Goal: Find specific page/section: Find specific page/section

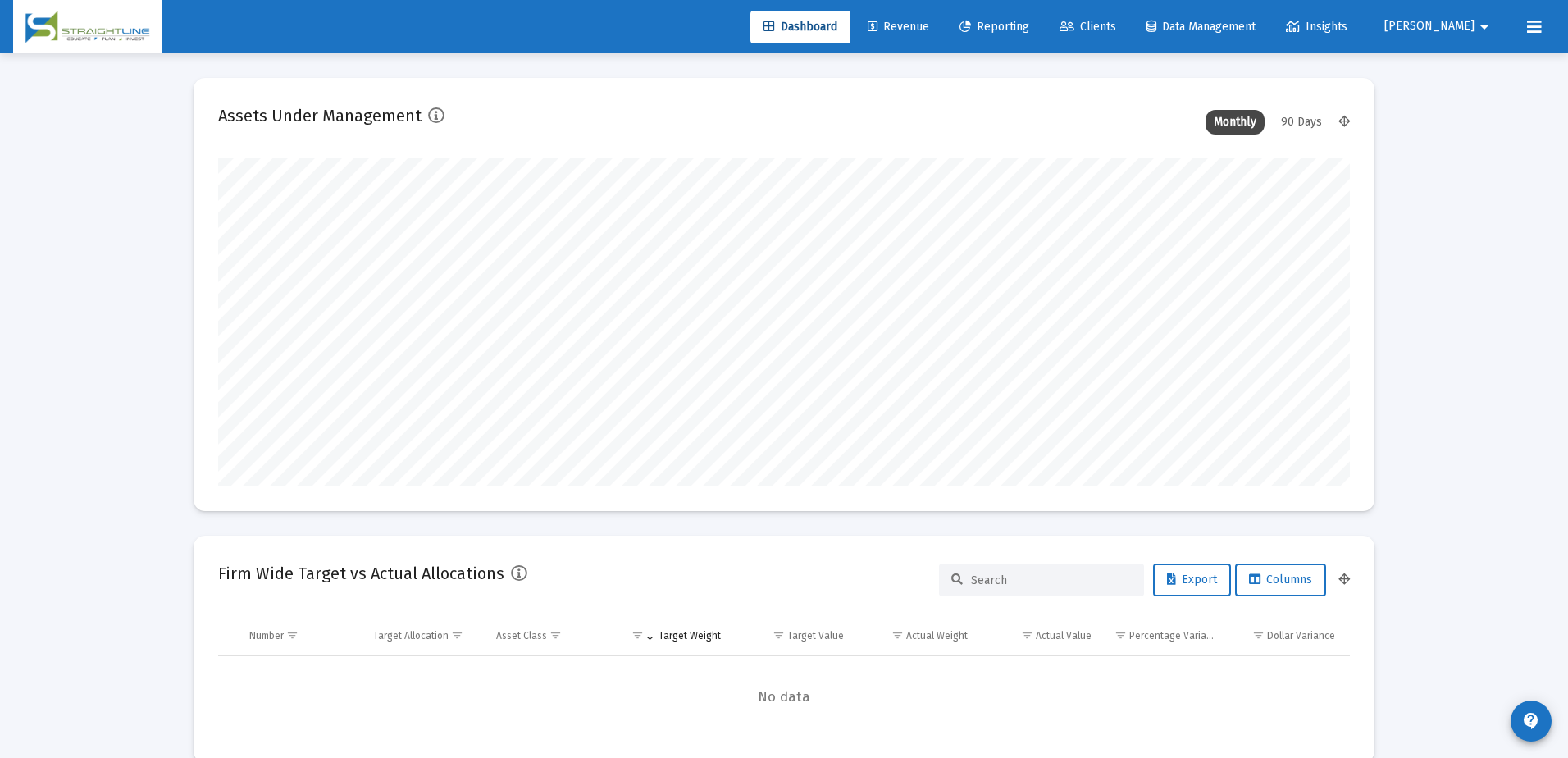
click at [1116, 20] on span "Clients" at bounding box center [1087, 26] width 57 height 14
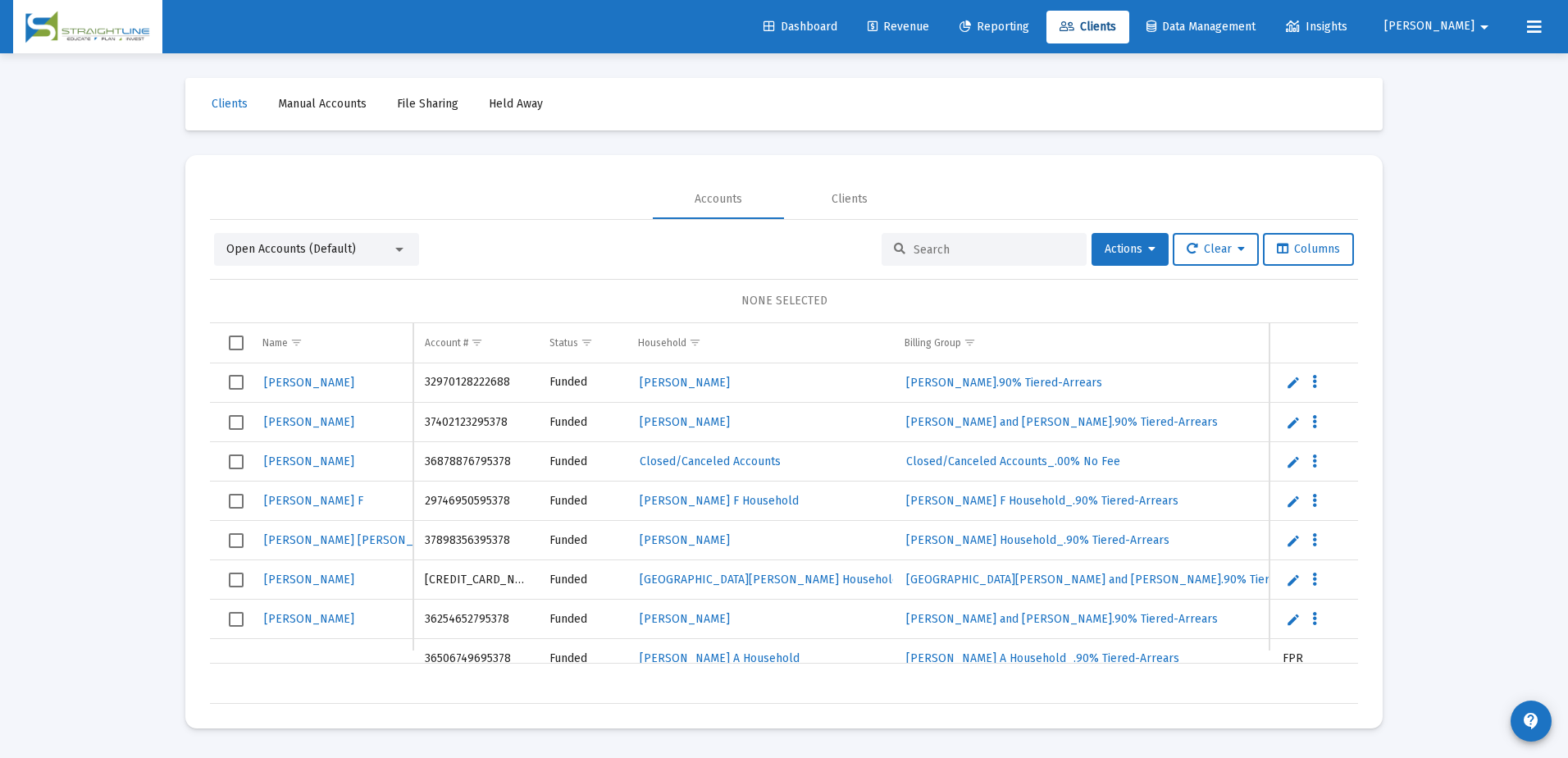
click at [982, 250] on input at bounding box center [993, 249] width 161 height 14
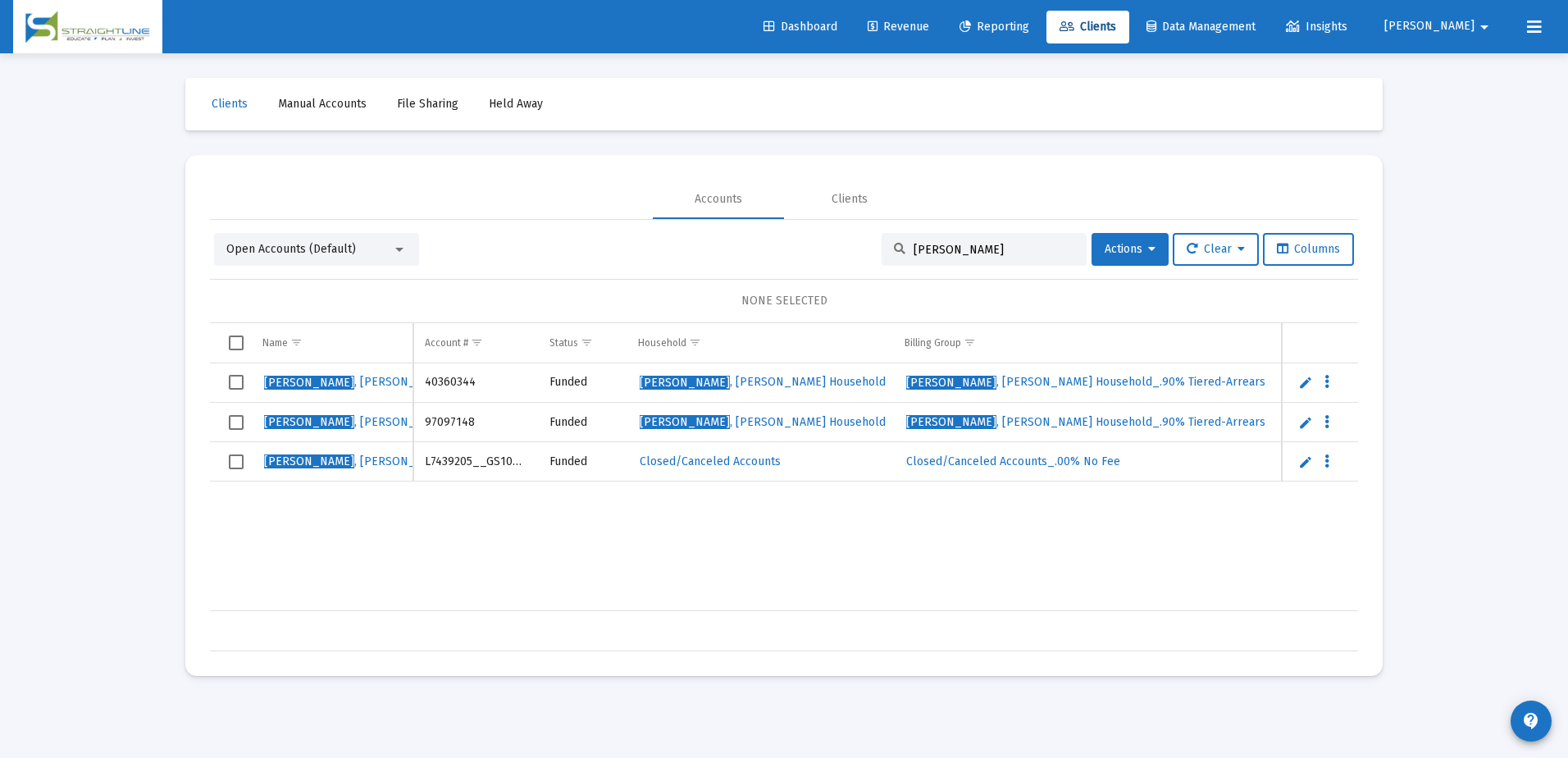
click at [393, 248] on div at bounding box center [399, 249] width 15 height 13
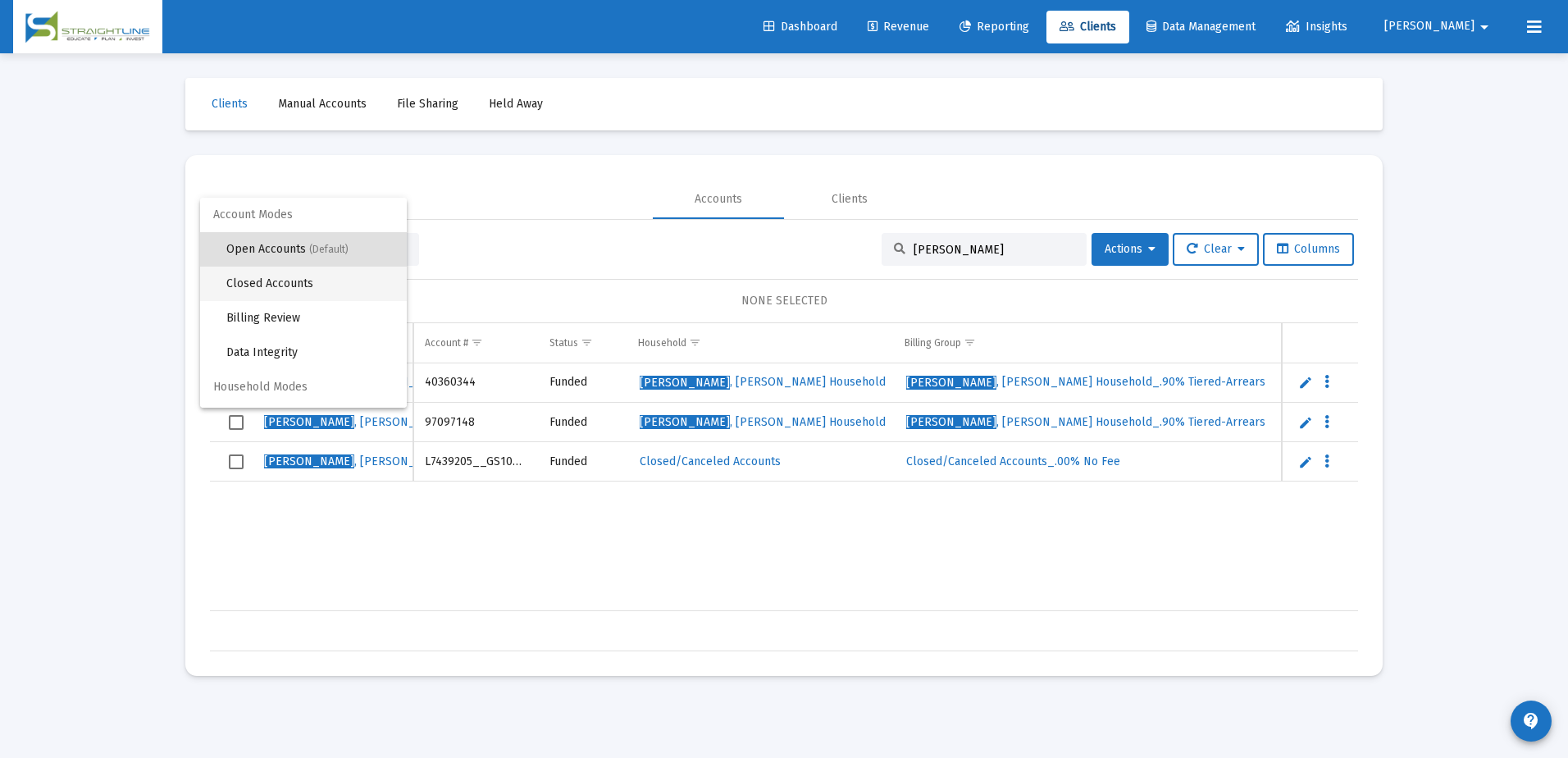
click at [319, 277] on span "Closed Accounts" at bounding box center [310, 283] width 167 height 34
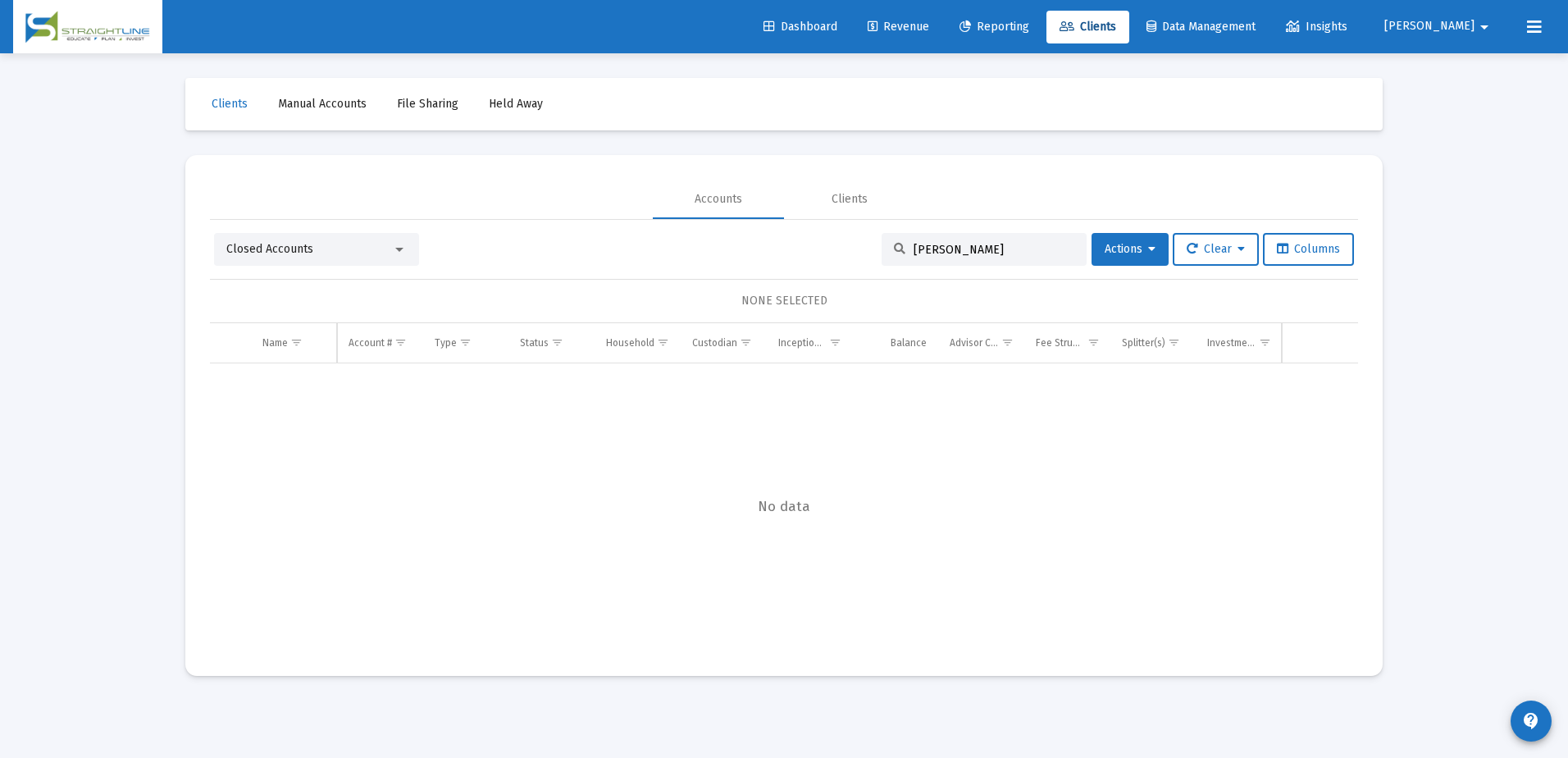
click at [954, 256] on div "[PERSON_NAME]" at bounding box center [984, 249] width 205 height 33
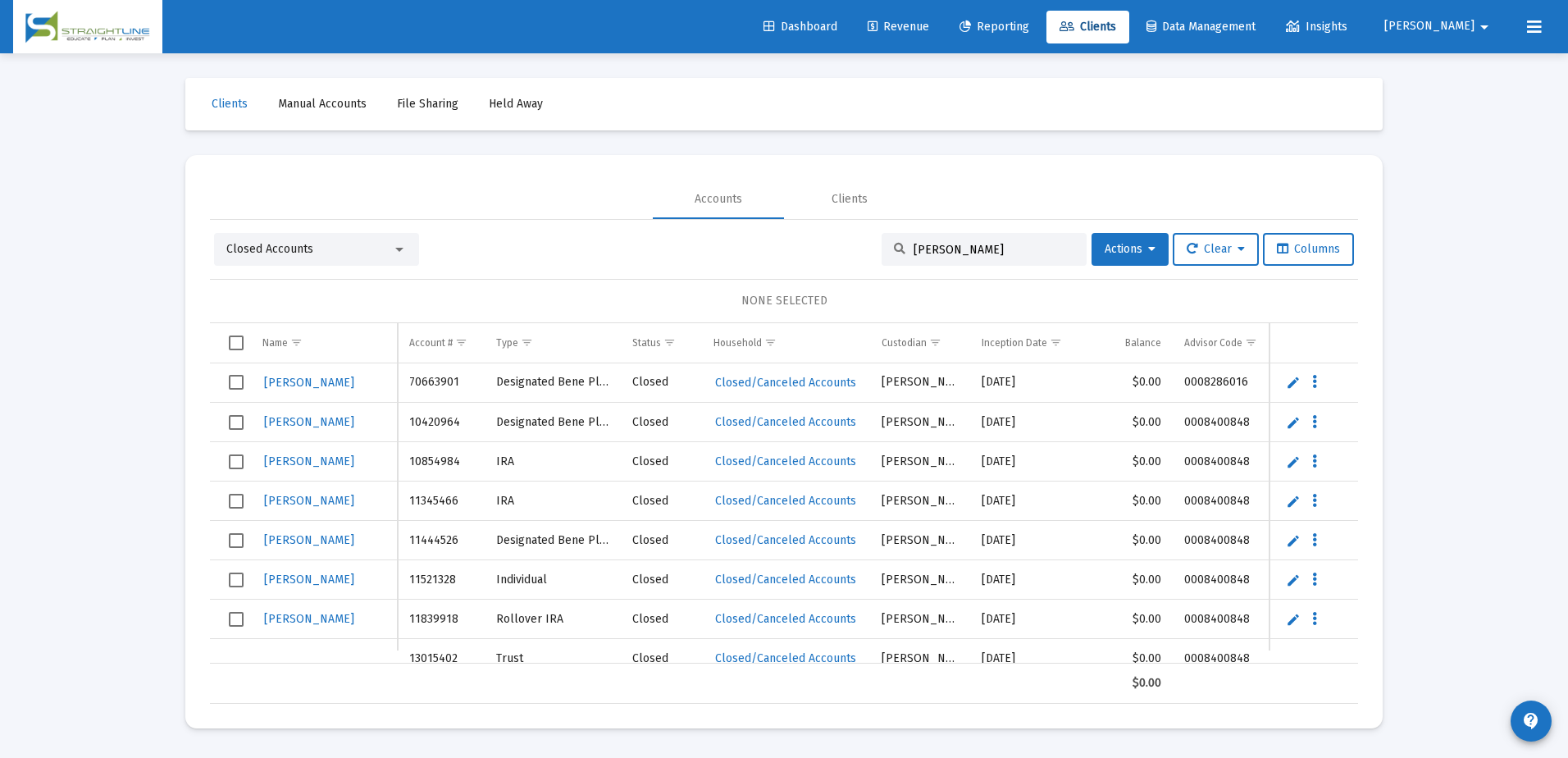
click at [957, 251] on input "[PERSON_NAME]" at bounding box center [993, 249] width 161 height 14
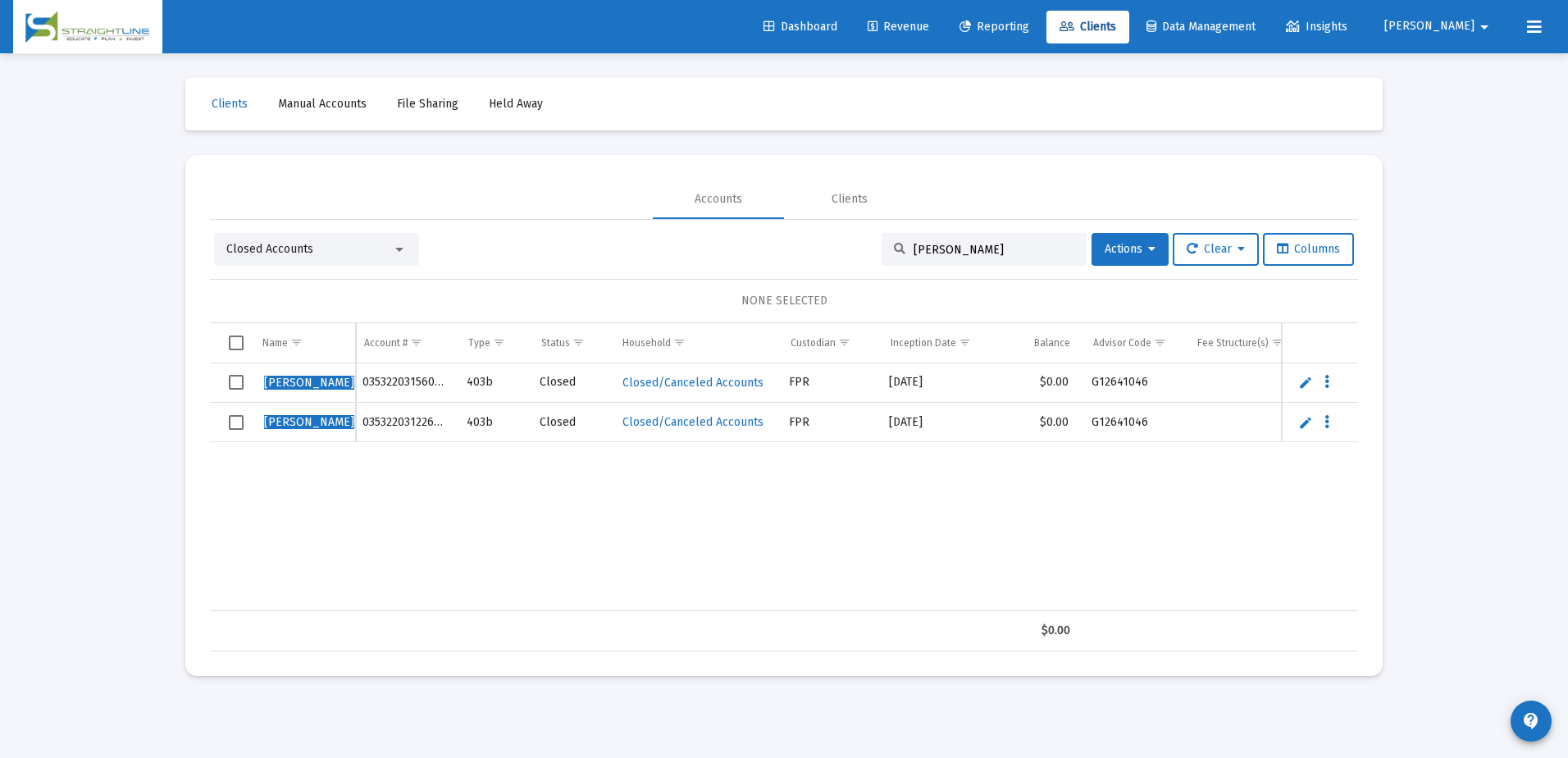
scroll to position [0, 44]
click at [947, 251] on input "[PERSON_NAME]" at bounding box center [993, 249] width 161 height 14
click at [967, 252] on input "[PERSON_NAME]" at bounding box center [993, 249] width 161 height 14
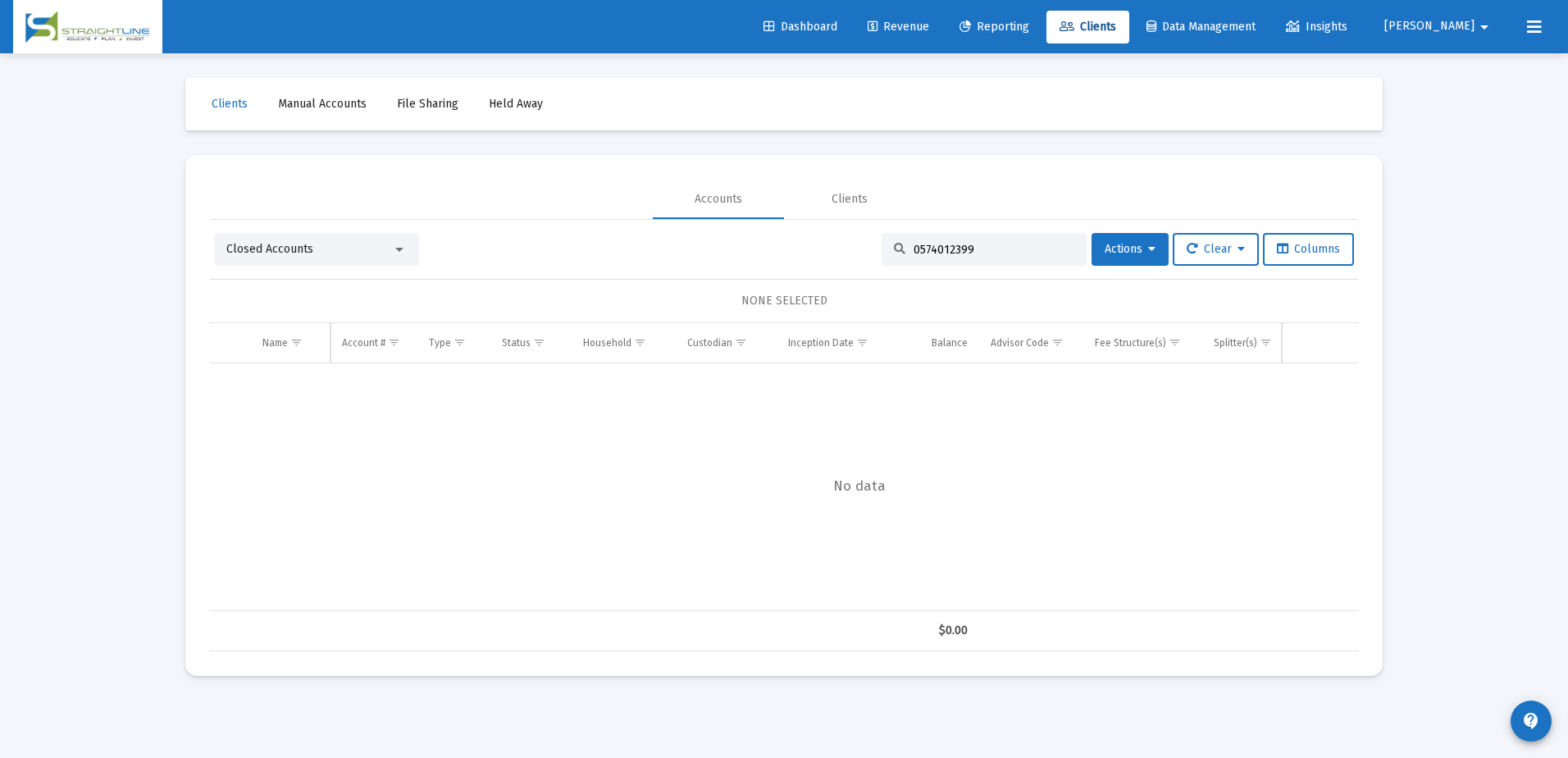
click at [392, 255] on div at bounding box center [399, 249] width 15 height 13
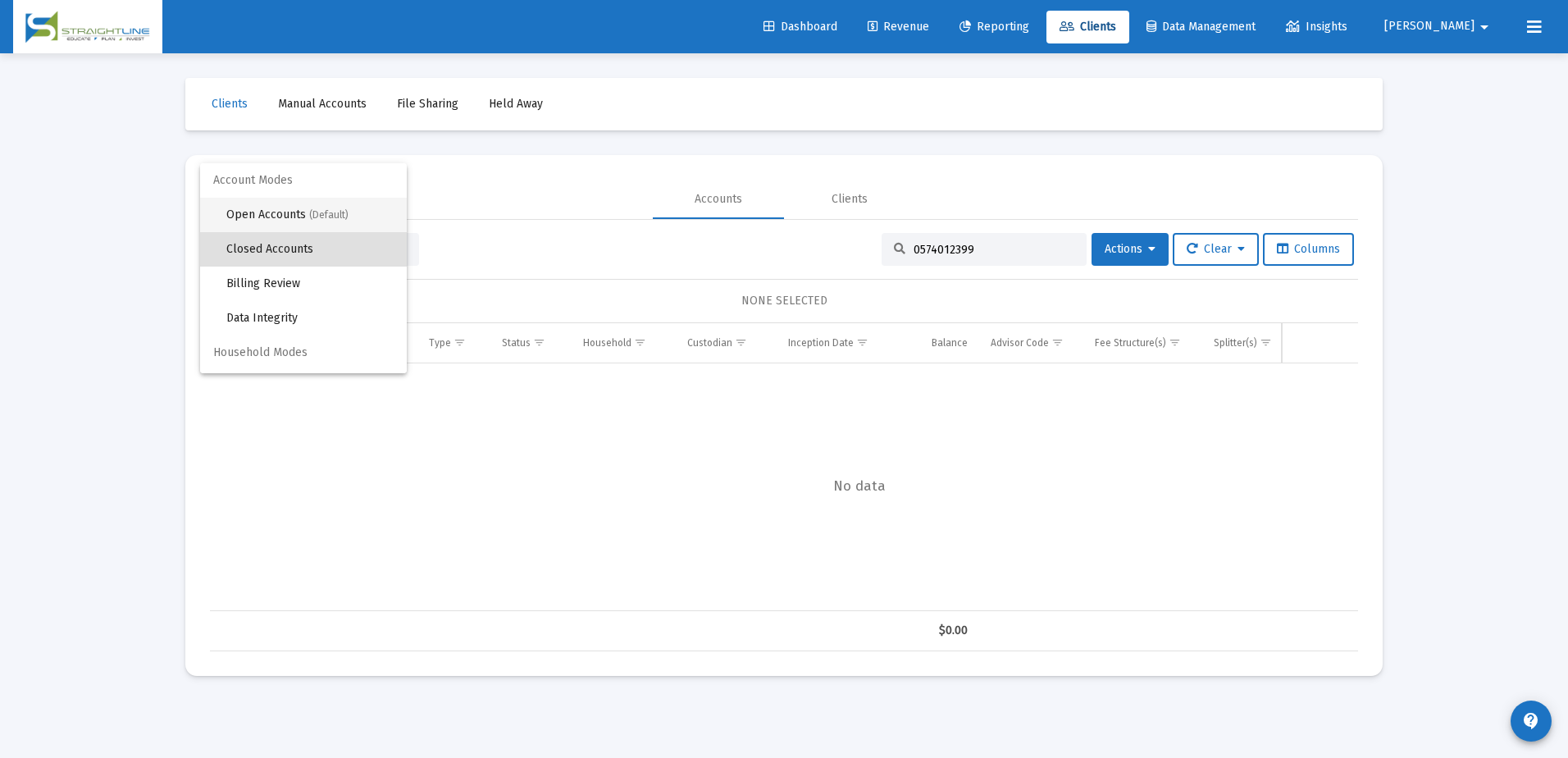
click at [318, 226] on span "Open Accounts (Default)" at bounding box center [310, 215] width 167 height 34
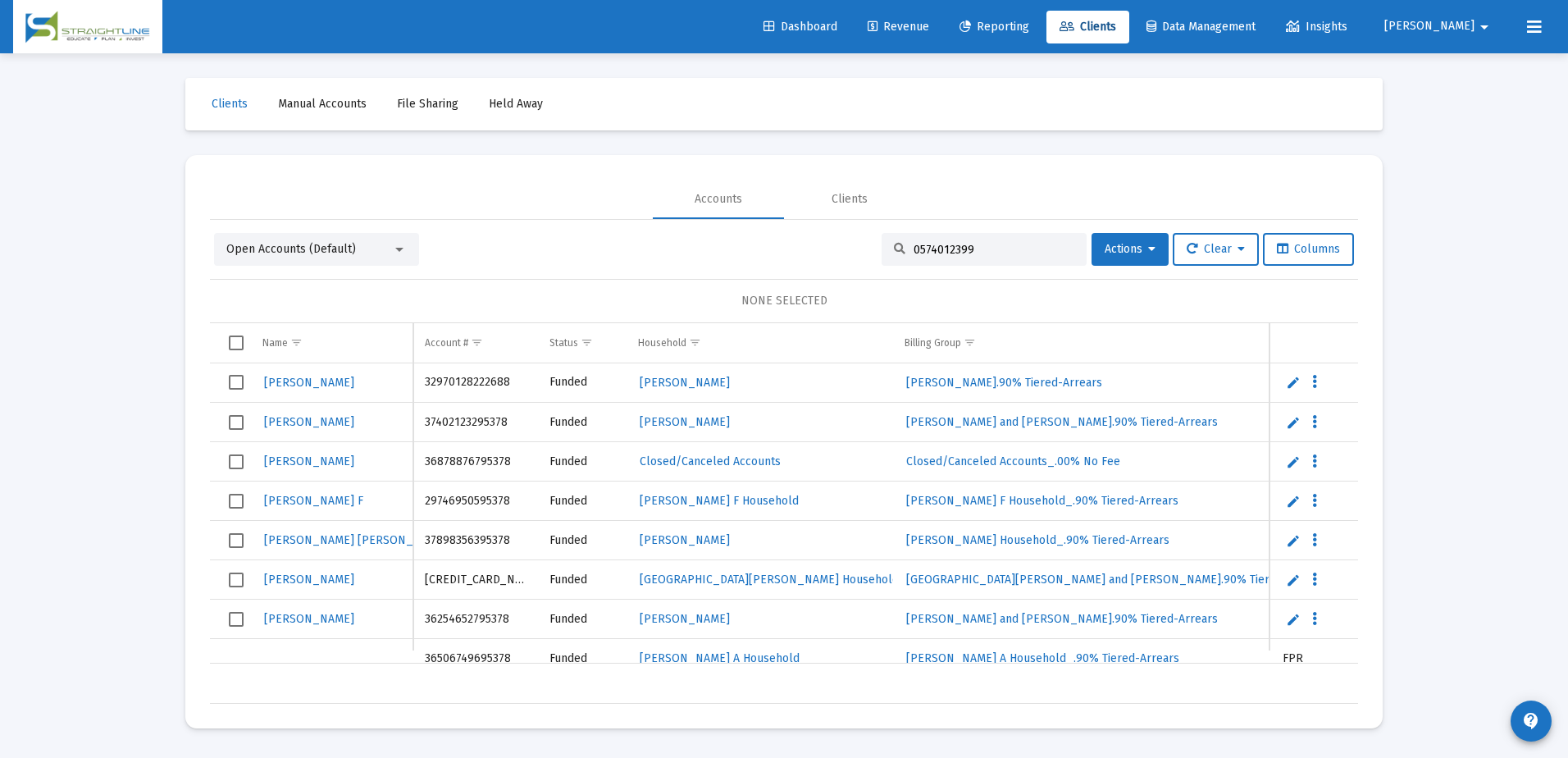
click at [1014, 251] on input "0574012399" at bounding box center [993, 249] width 161 height 14
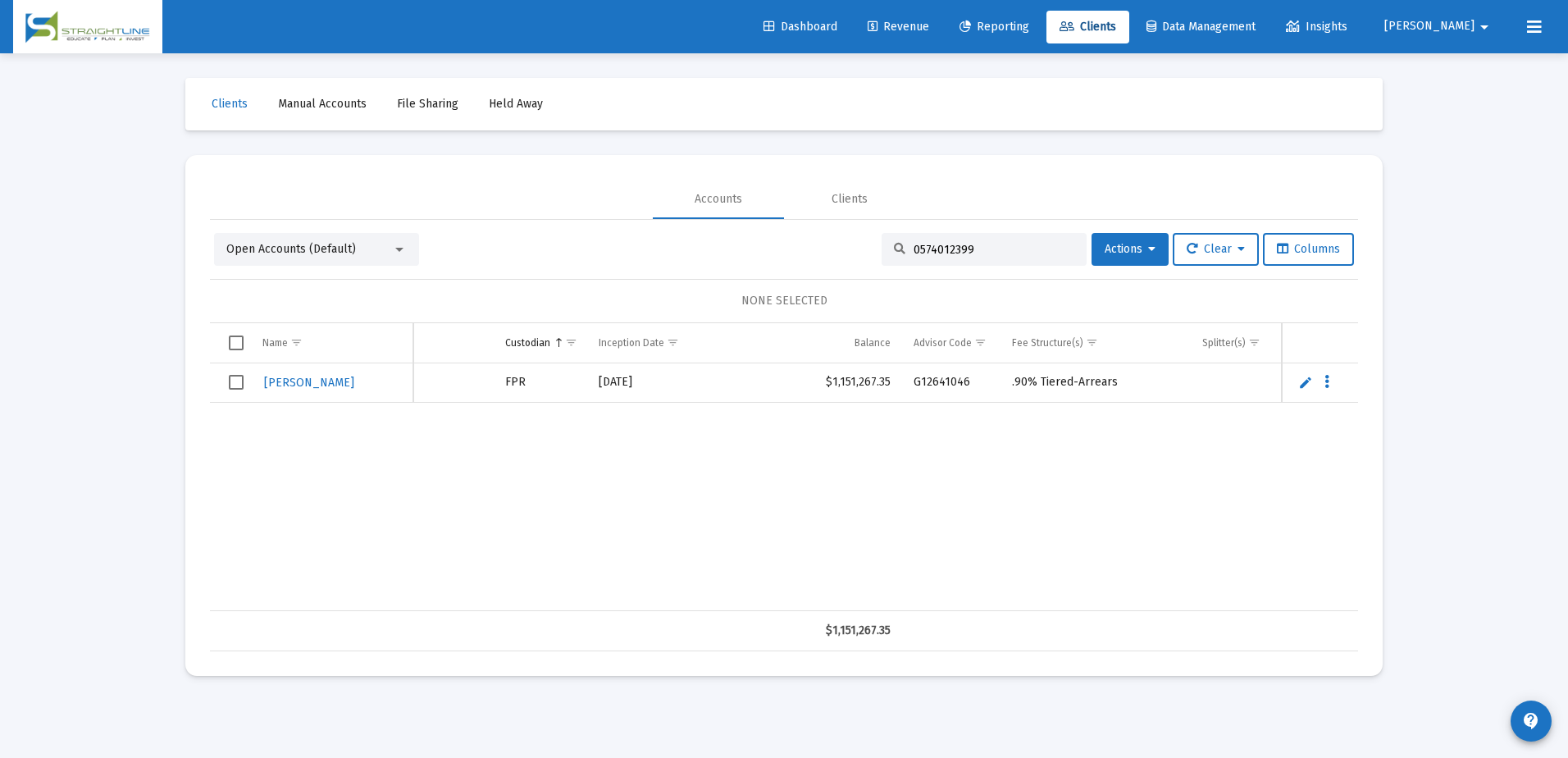
click at [968, 252] on input "0574012399" at bounding box center [993, 249] width 161 height 14
click at [974, 249] on input "0907464399" at bounding box center [993, 249] width 161 height 14
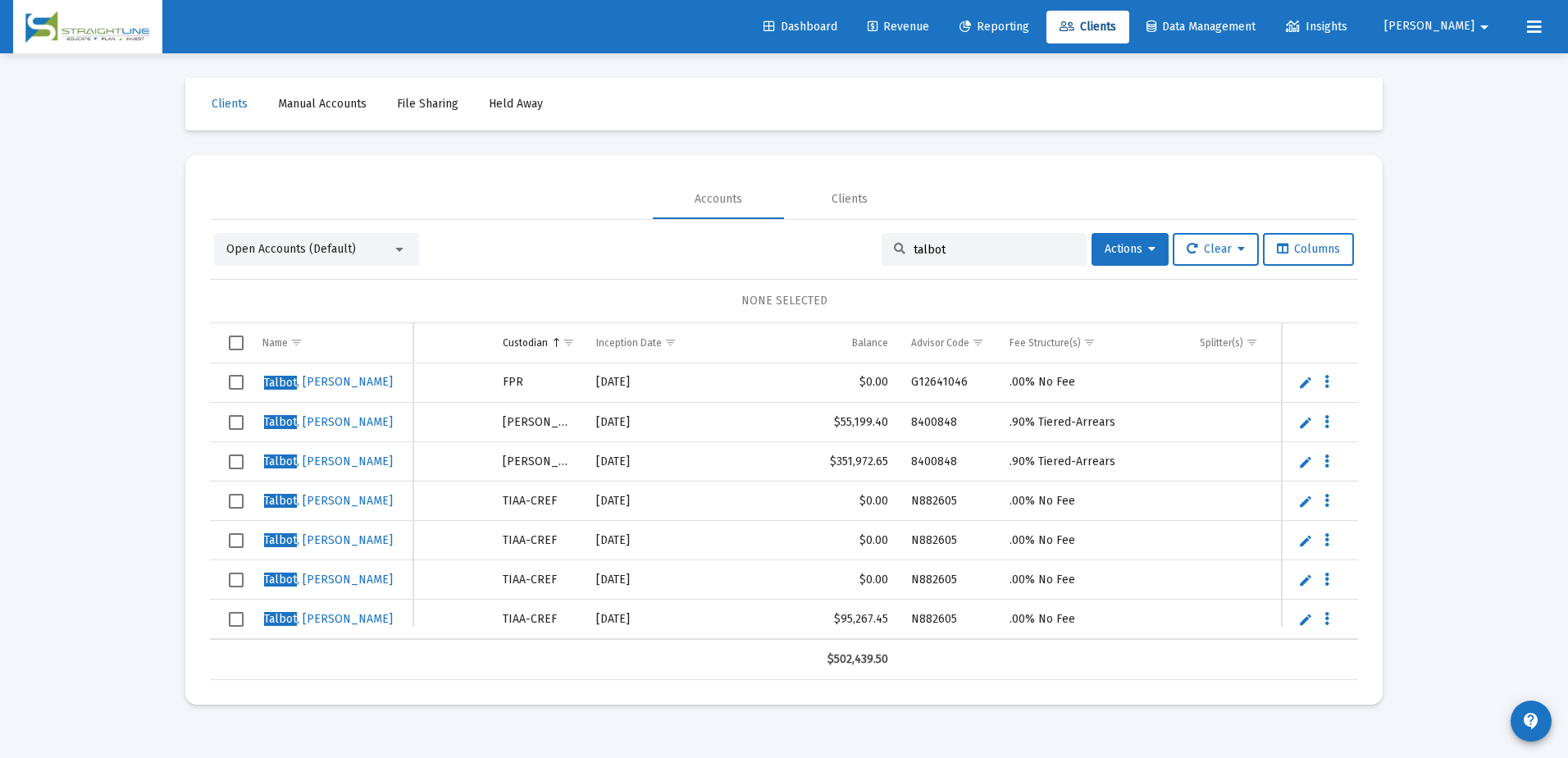
type input "talbot"
